Goal: Transaction & Acquisition: Book appointment/travel/reservation

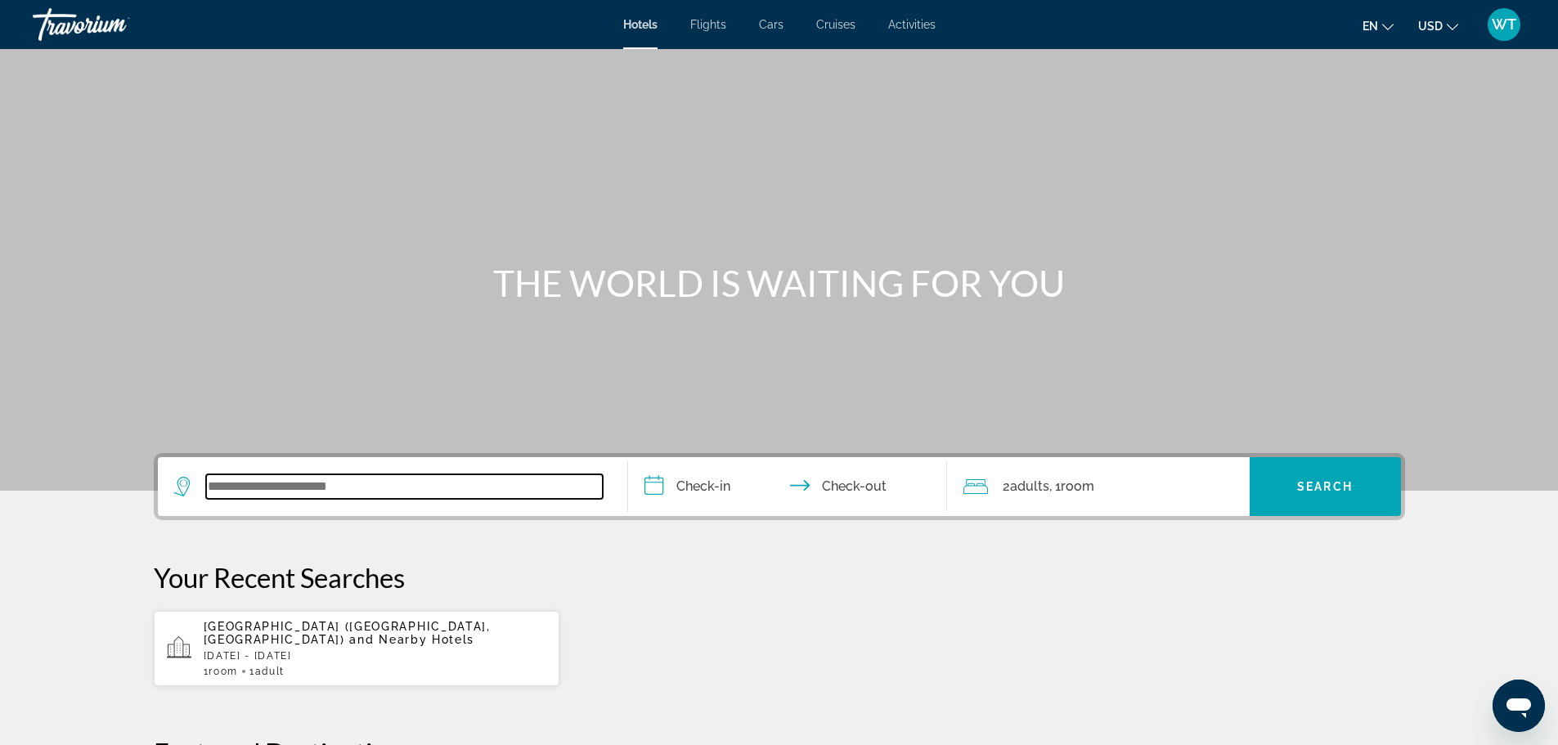
click at [284, 484] on input "Search widget" at bounding box center [404, 486] width 397 height 25
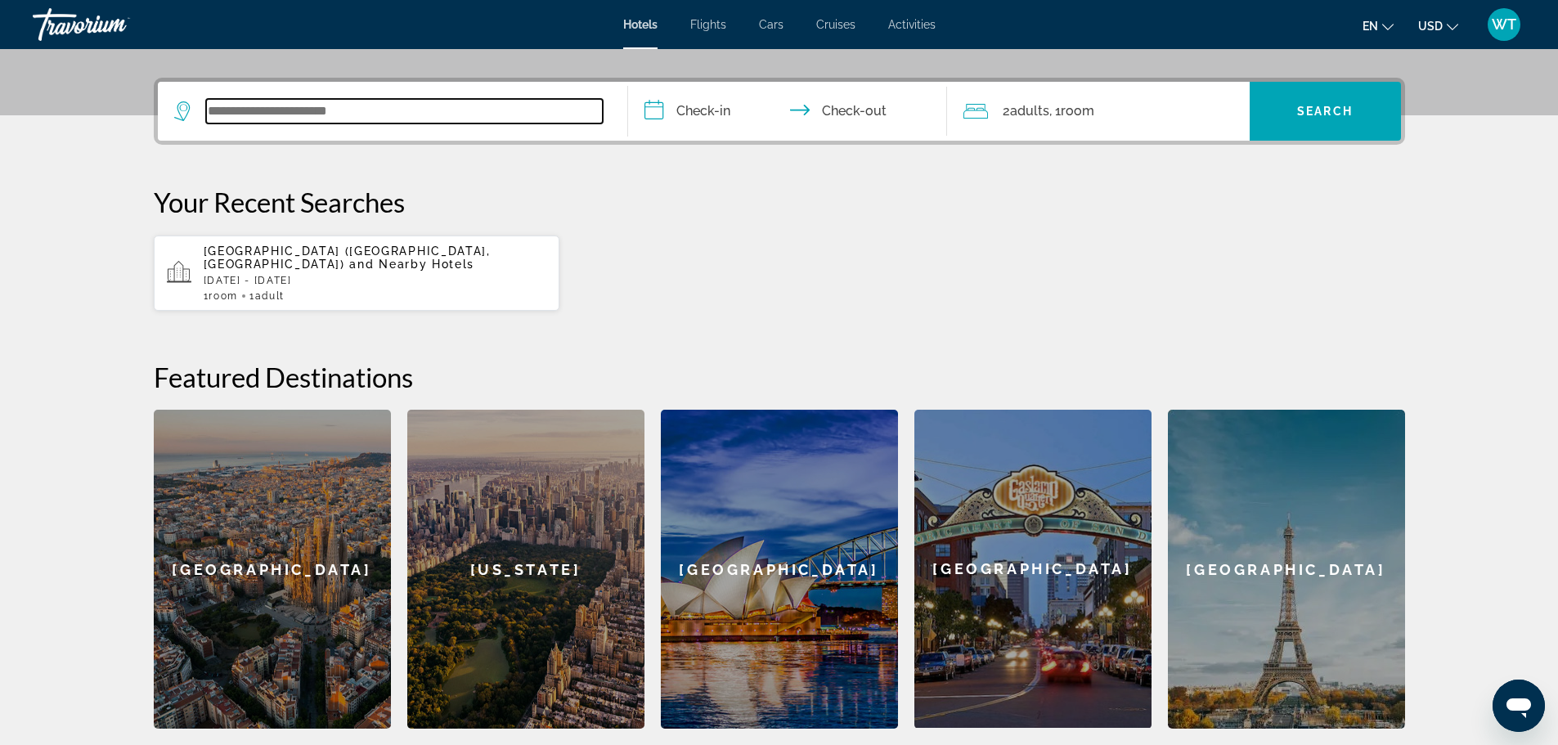
scroll to position [400, 0]
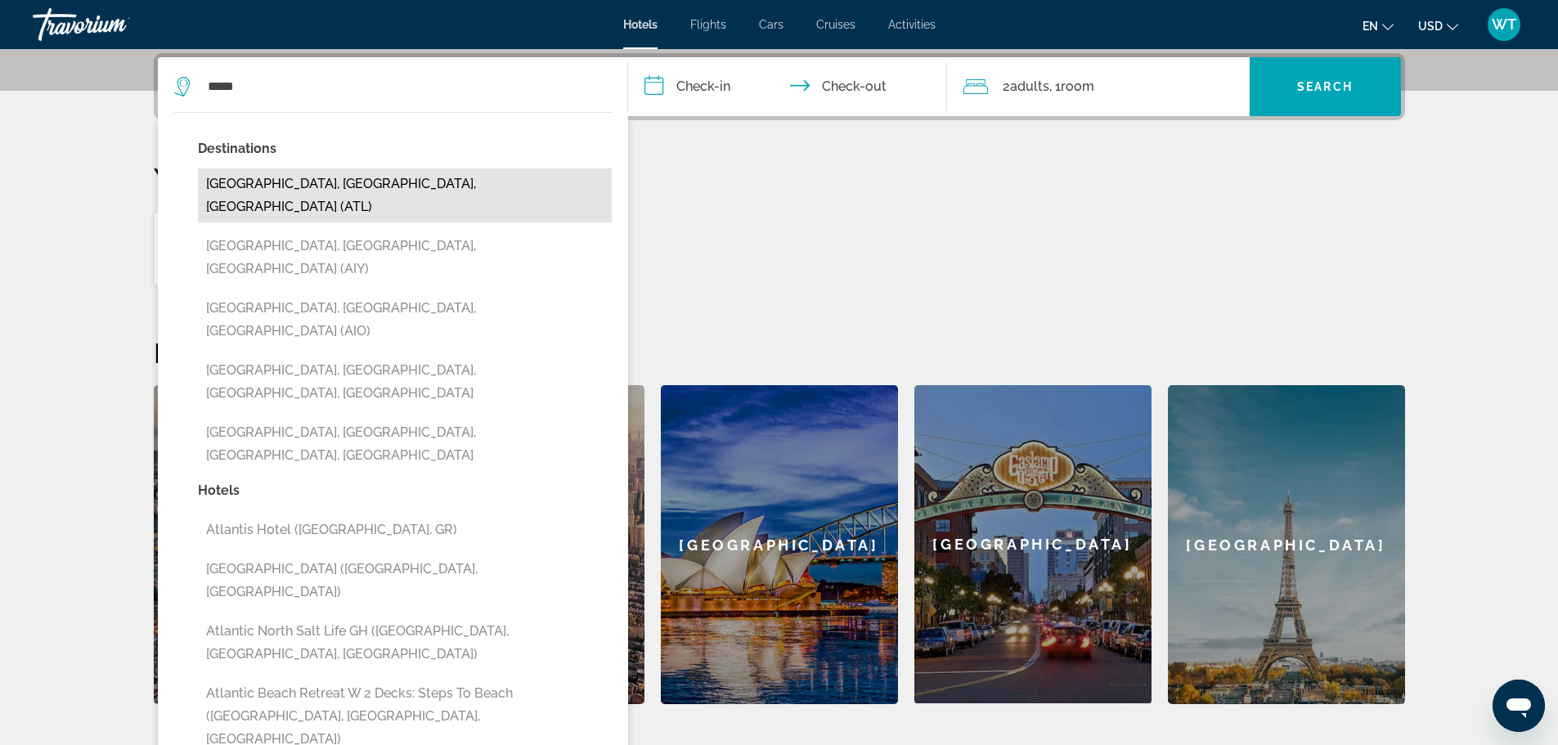
click at [335, 176] on button "[GEOGRAPHIC_DATA], [GEOGRAPHIC_DATA], [GEOGRAPHIC_DATA] (ATL)" at bounding box center [405, 196] width 414 height 54
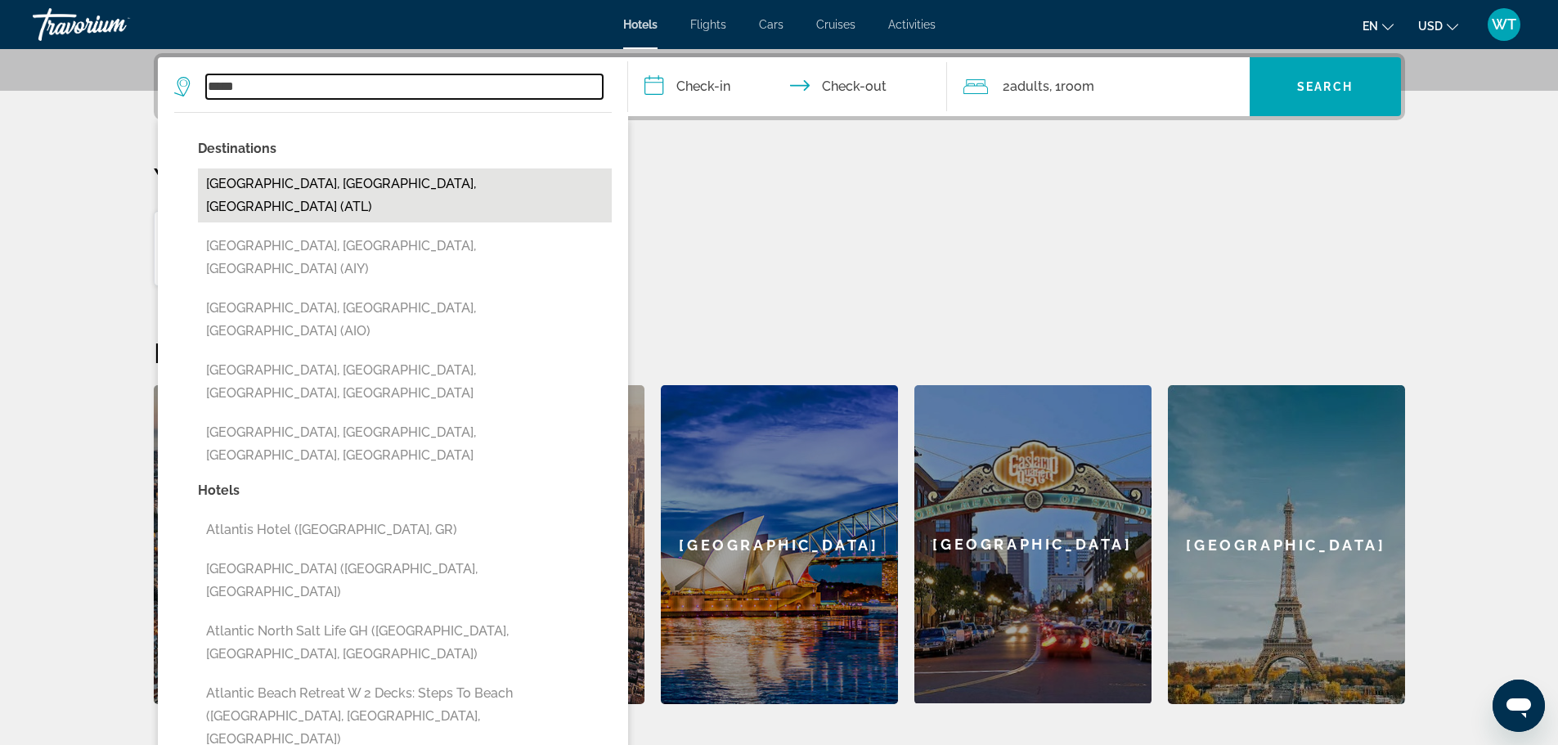
type input "**********"
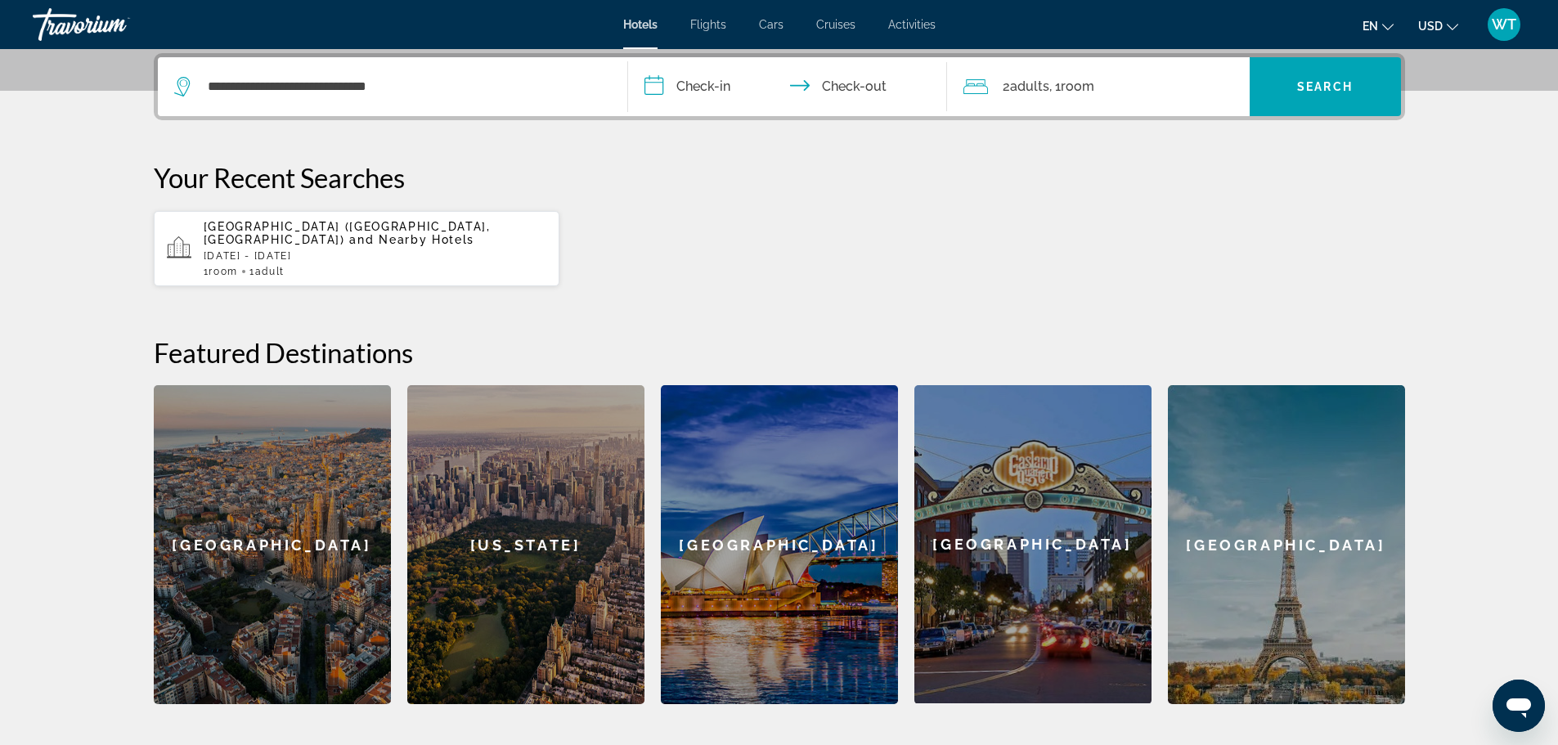
click at [648, 85] on input "**********" at bounding box center [791, 89] width 326 height 64
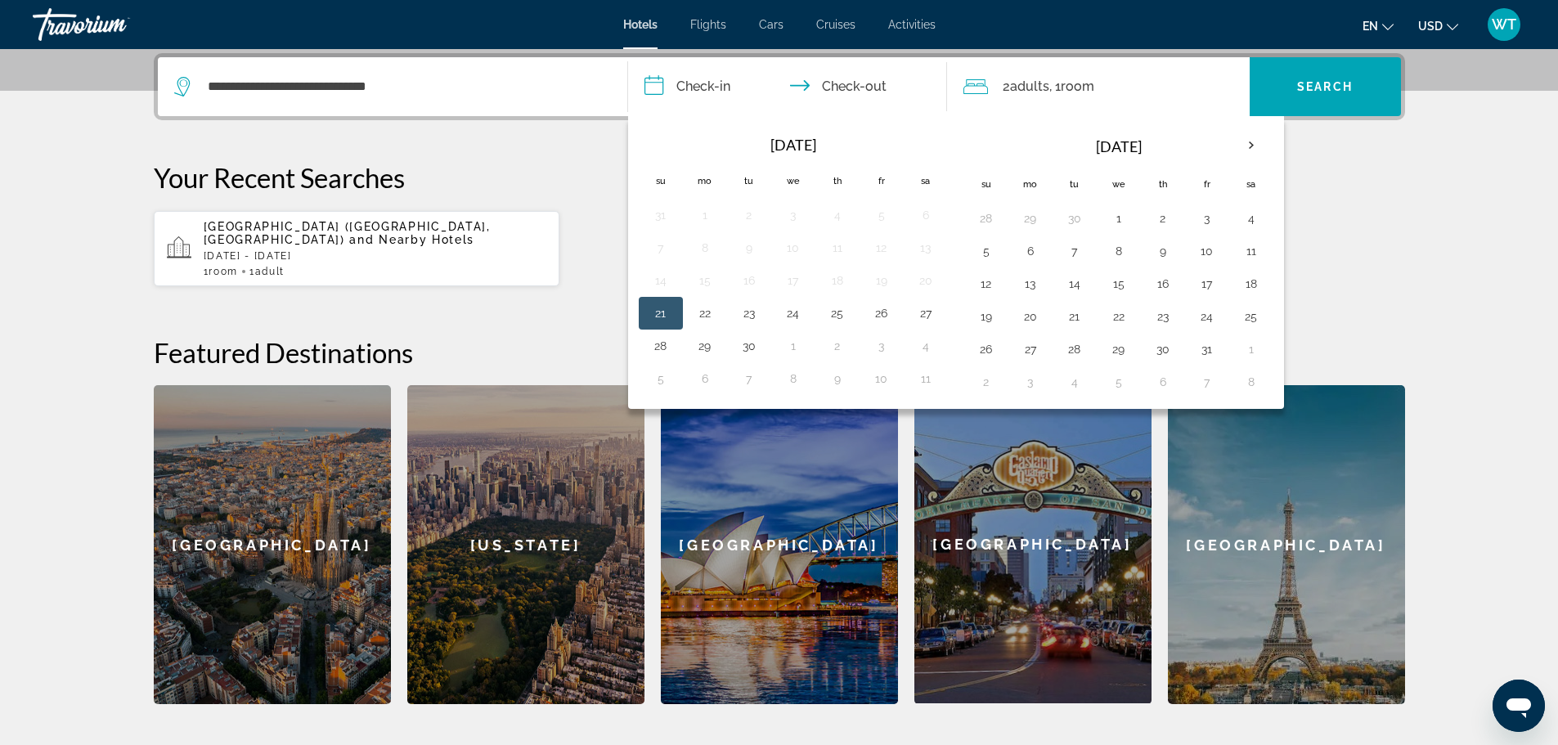
click at [662, 314] on button "21" at bounding box center [661, 313] width 26 height 23
click at [713, 315] on button "22" at bounding box center [705, 313] width 26 height 23
type input "**********"
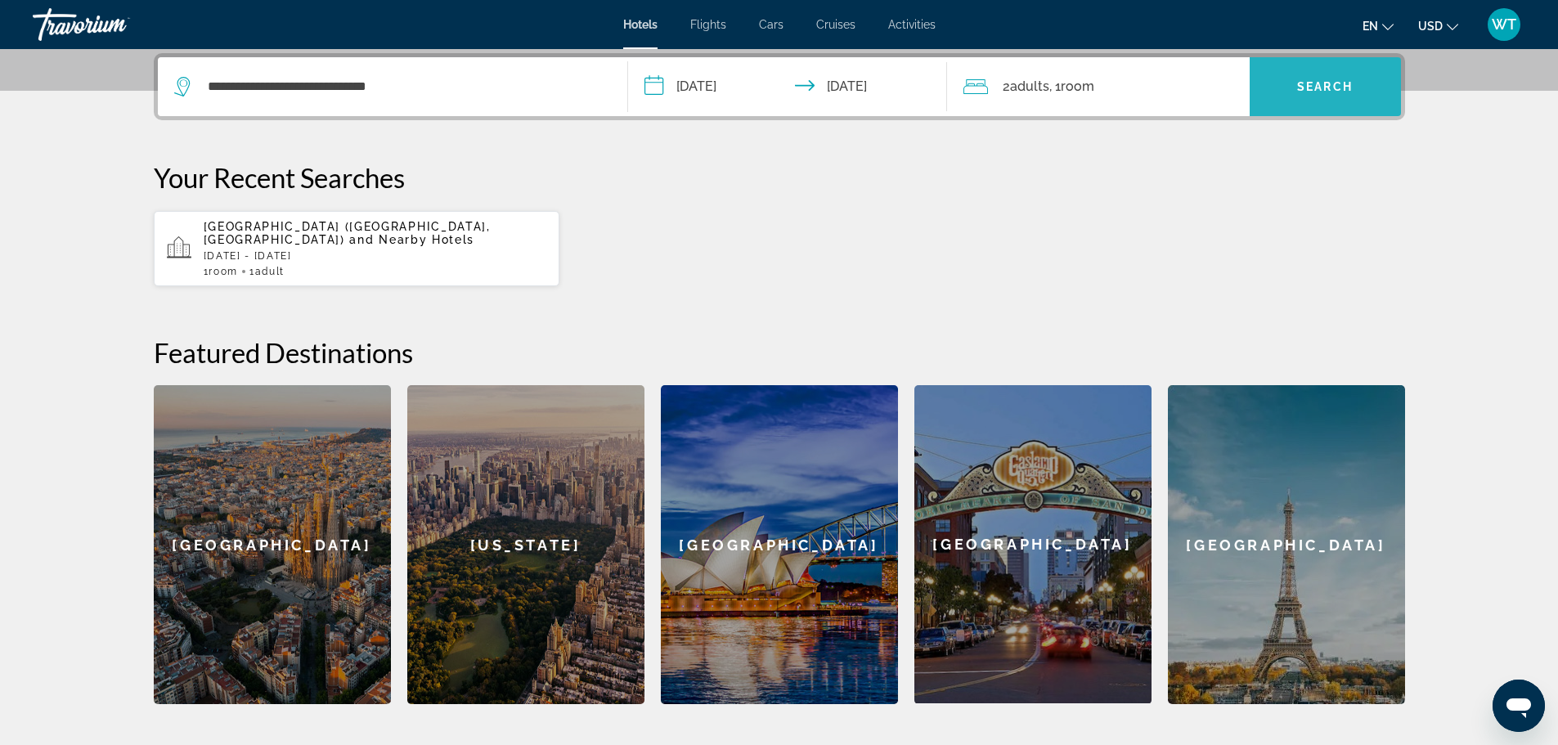
click at [1324, 87] on span "Search" at bounding box center [1325, 86] width 56 height 13
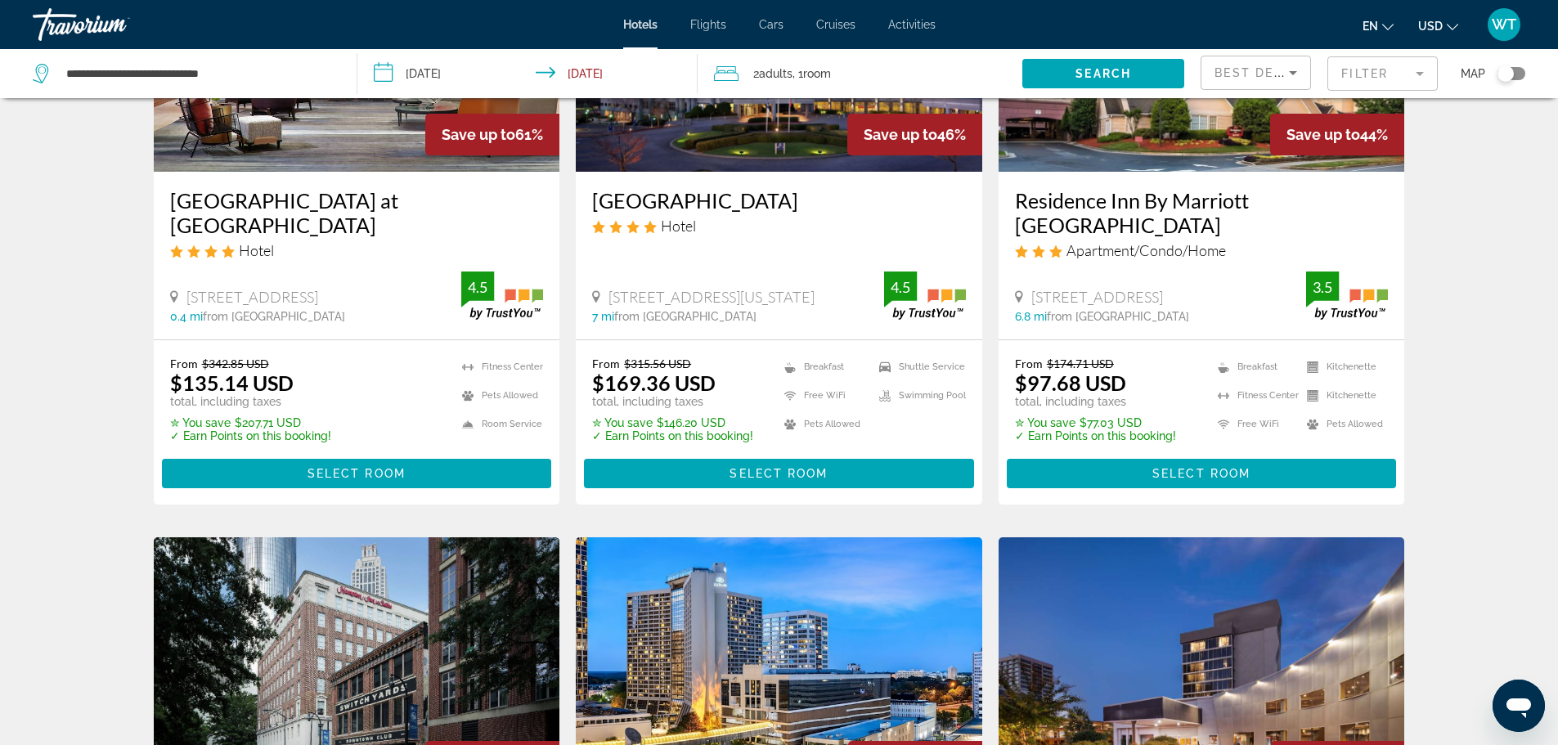
scroll to position [82, 0]
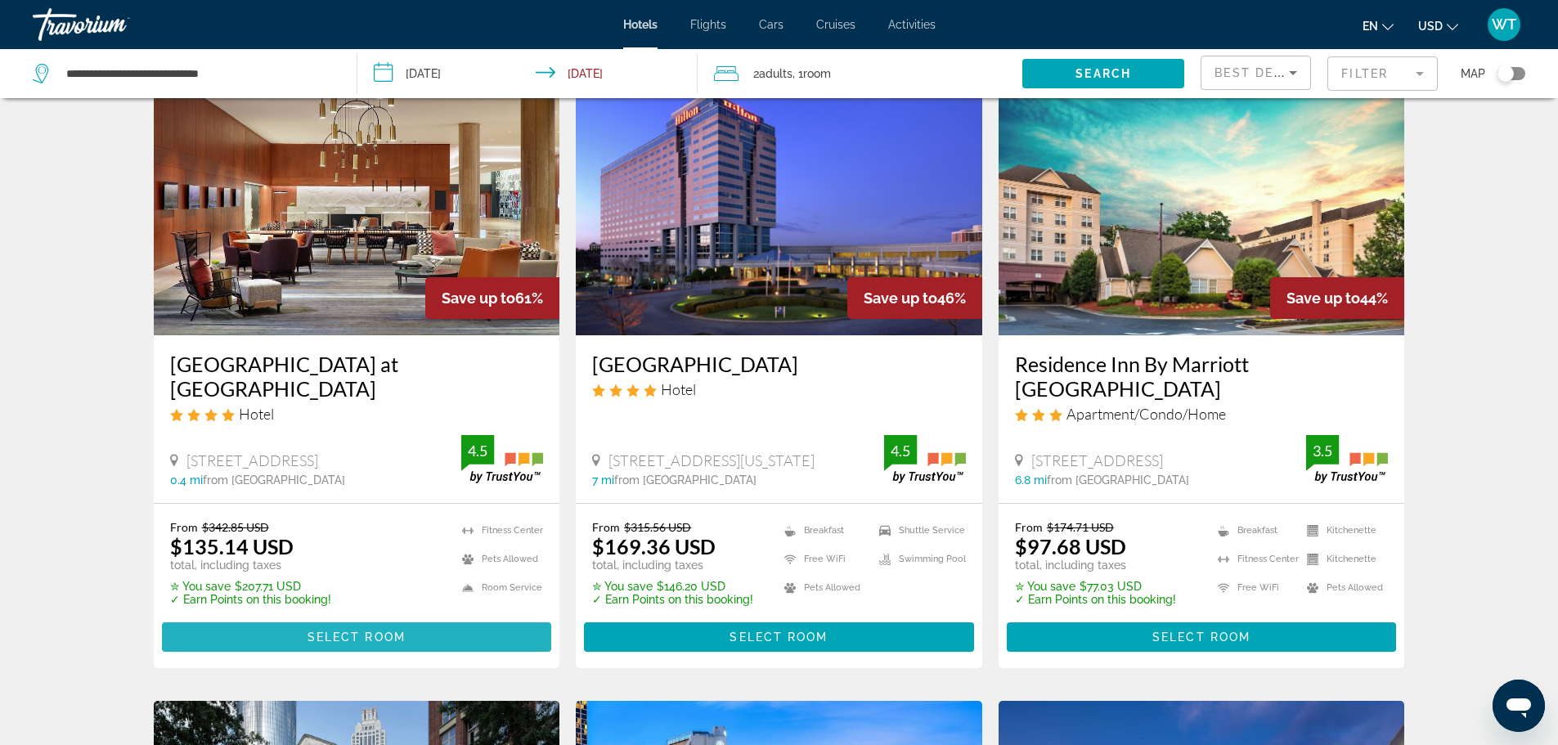
click at [344, 637] on span "Select Room" at bounding box center [357, 637] width 98 height 13
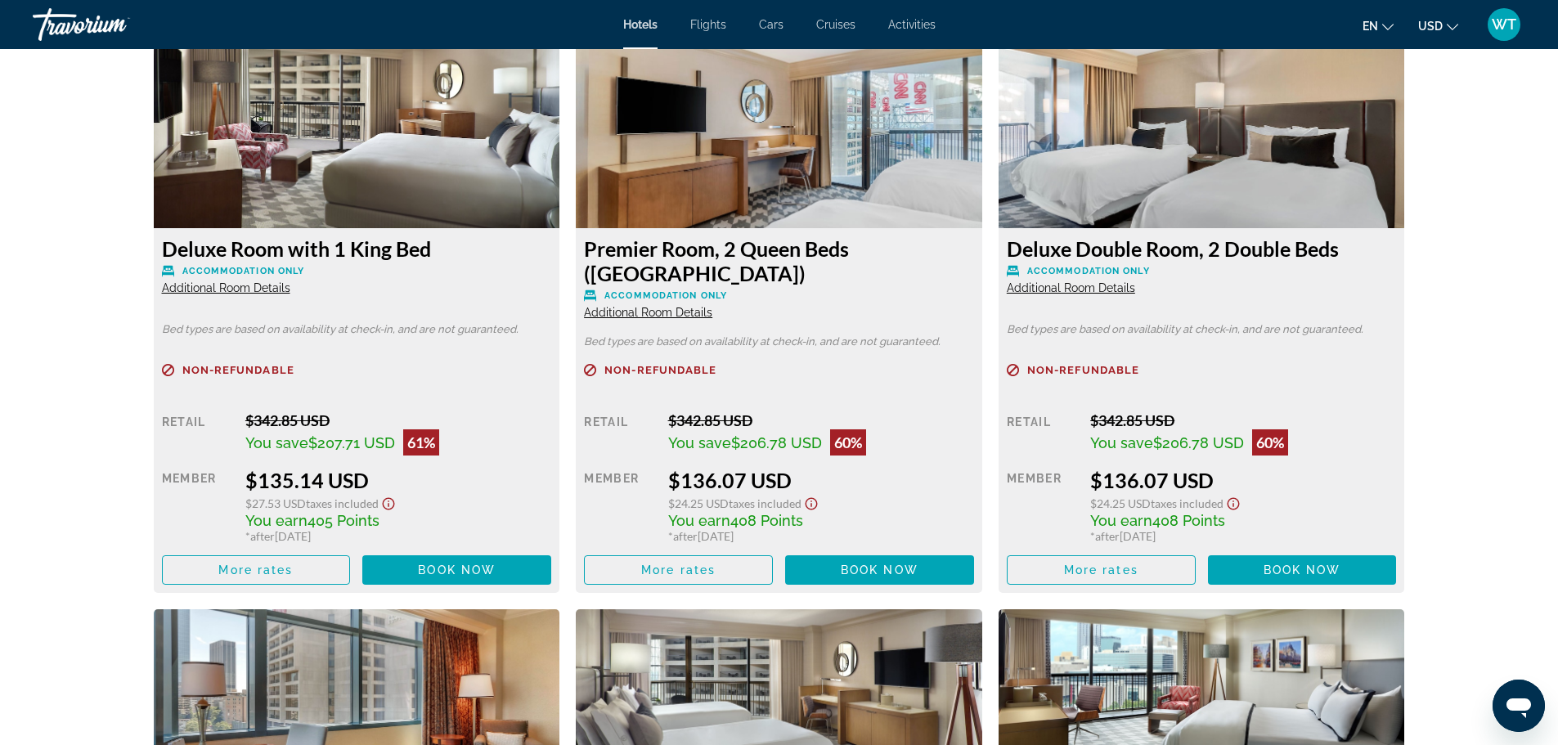
scroll to position [2372, 0]
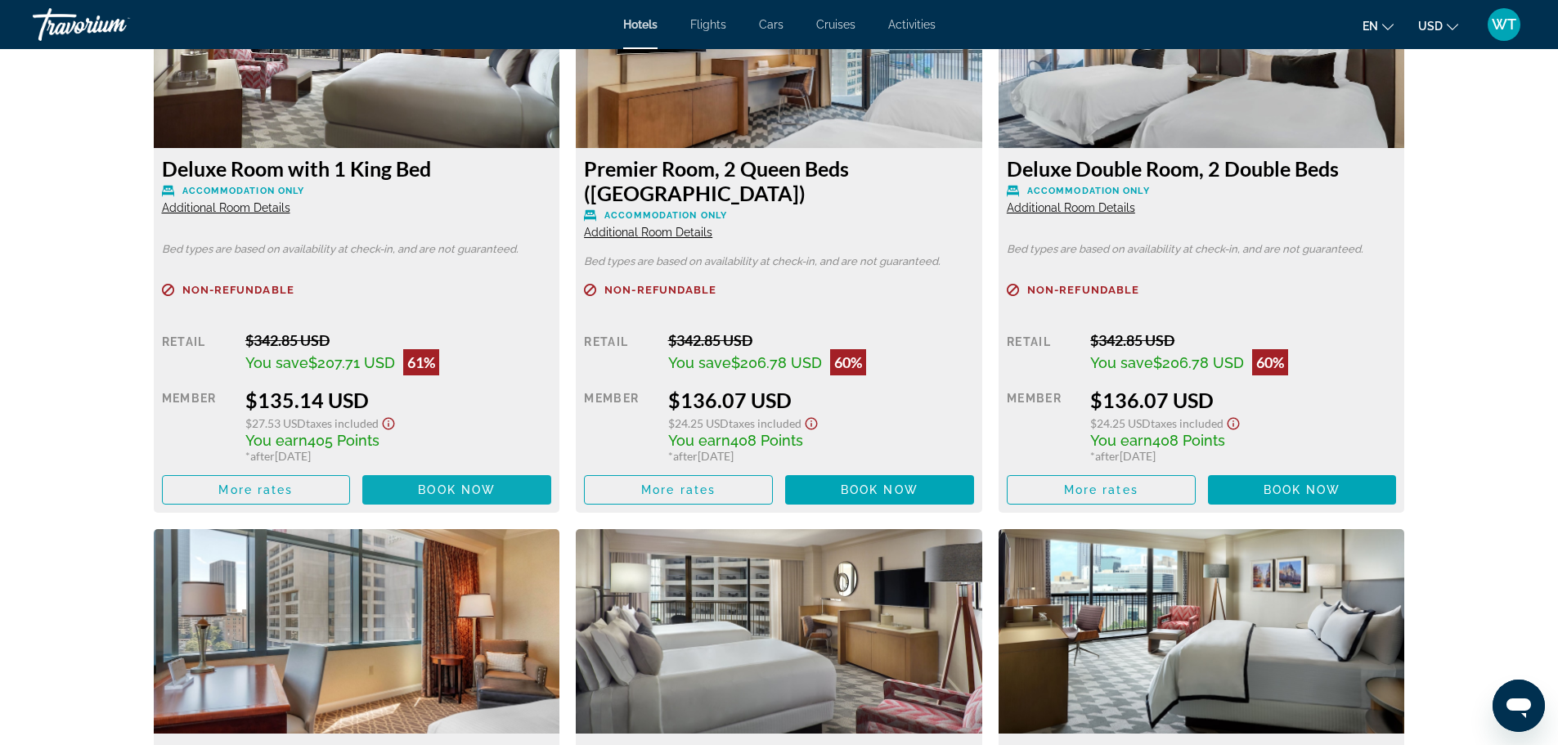
click at [447, 486] on span "Book now" at bounding box center [457, 489] width 78 height 13
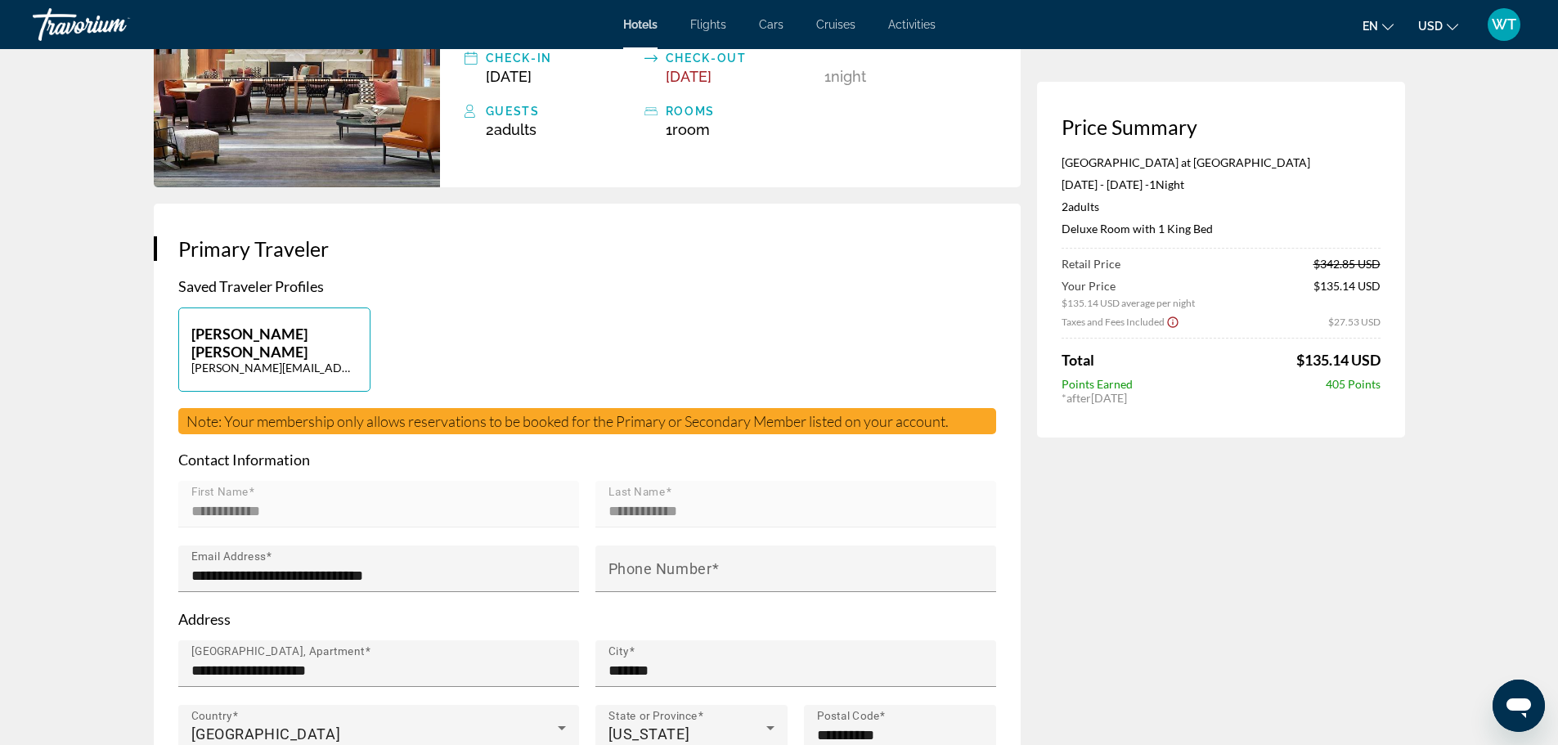
scroll to position [245, 0]
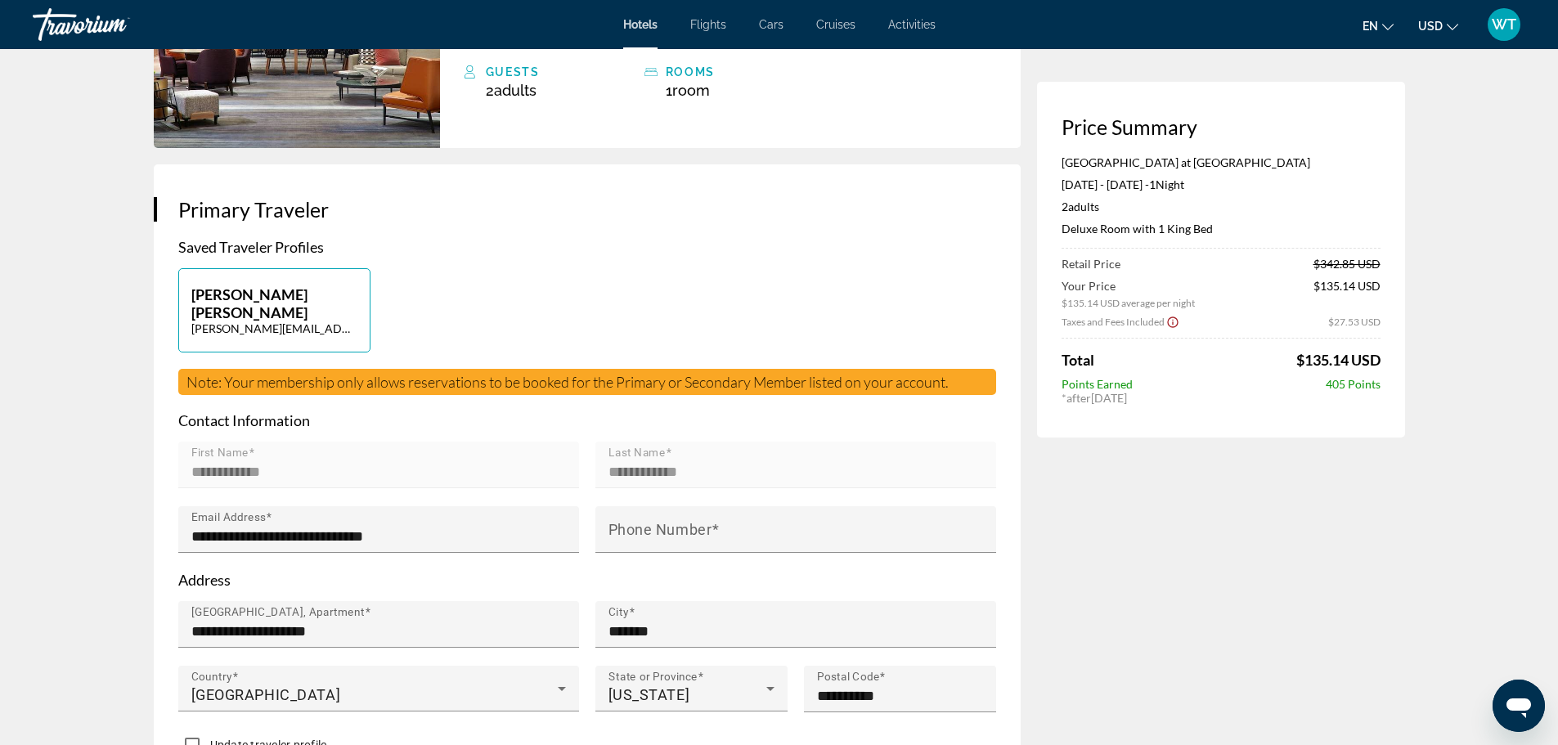
drag, startPoint x: 1406, startPoint y: 503, endPoint x: 951, endPoint y: 556, distance: 458.7
click at [742, 238] on p "Saved Traveler Profiles" at bounding box center [587, 247] width 818 height 18
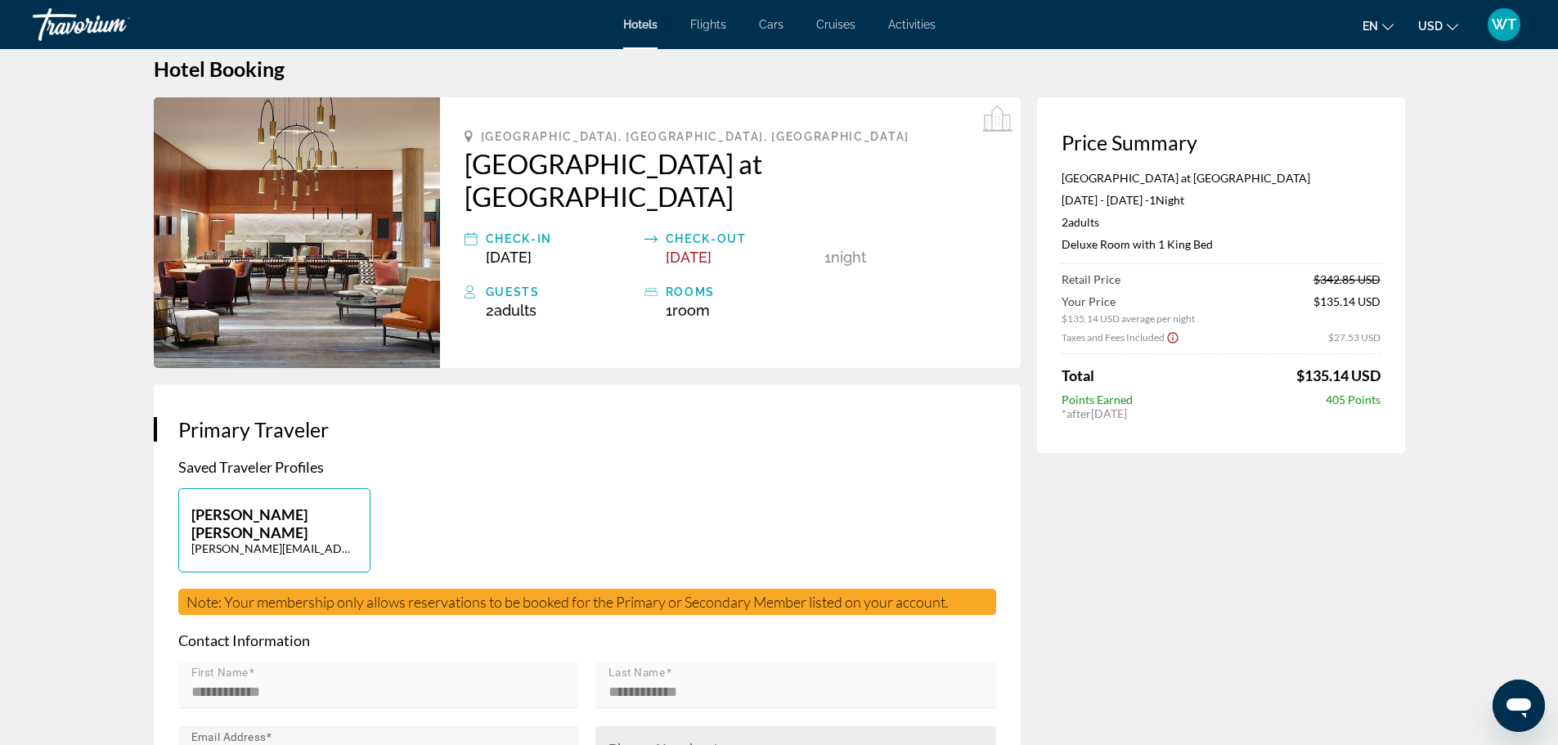
scroll to position [0, 0]
